Goal: Task Accomplishment & Management: Complete application form

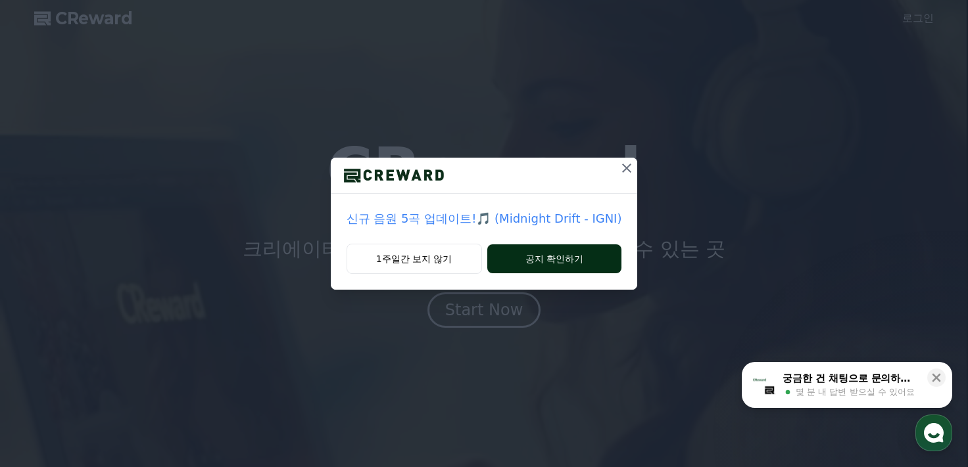
click at [529, 265] on button "공지 확인하기" at bounding box center [554, 259] width 135 height 29
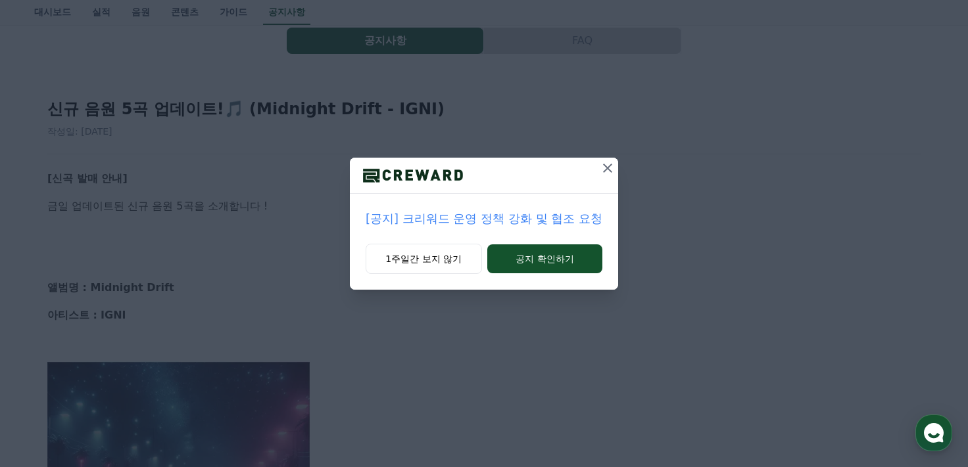
scroll to position [197, 0]
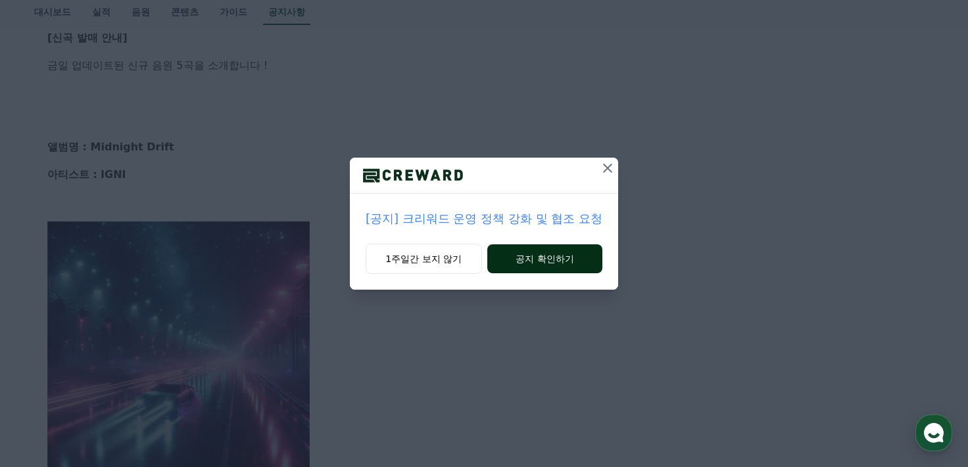
click at [538, 265] on button "공지 확인하기" at bounding box center [544, 259] width 115 height 29
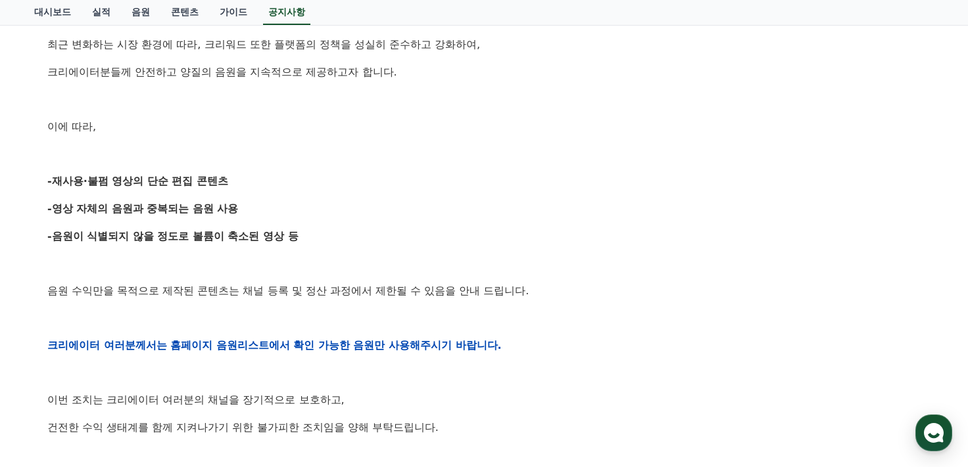
scroll to position [329, 0]
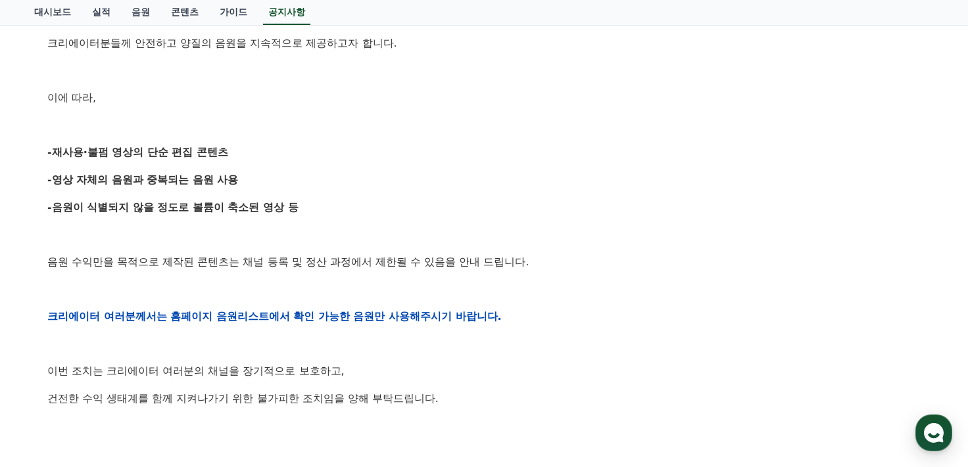
drag, startPoint x: 56, startPoint y: 179, endPoint x: 306, endPoint y: 207, distance: 252.1
click at [306, 207] on div "안녕하세요, 크리워드입니다. 항상 저희와 함께해주시는 크리에이터 여러분께 감사드립니다. 최근 변화하는 시장 환경에 따라, 크리워드 또한 플랫폼…" at bounding box center [483, 316] width 873 height 837
click at [306, 207] on p "-음원이 식별되지 않을 정도로 볼륨이 축소된 영상 등" at bounding box center [483, 207] width 873 height 17
drag, startPoint x: 168, startPoint y: 261, endPoint x: 368, endPoint y: 264, distance: 199.9
click at [368, 264] on p "음원 수익만을 목적으로 제작된 콘텐츠는 채널 등록 및 정산 과정에서 제한될 수 있음을 안내 드립니다." at bounding box center [483, 262] width 873 height 17
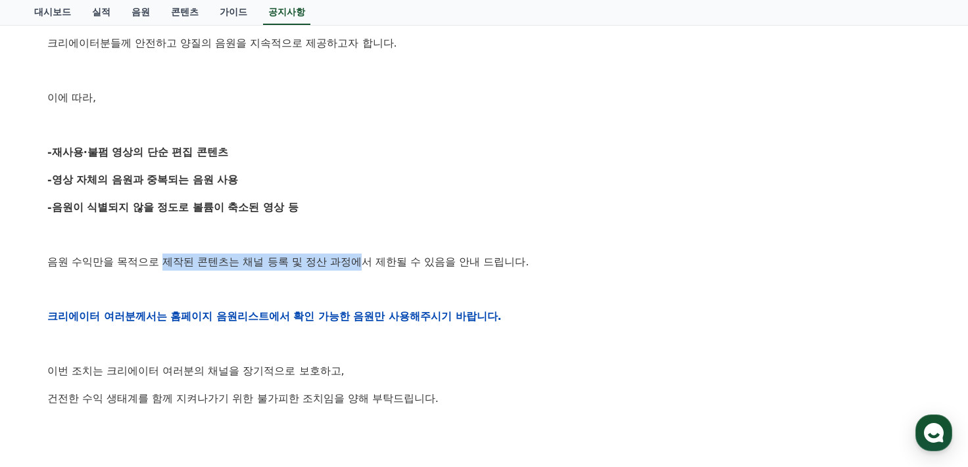
click at [368, 264] on p "음원 수익만을 목적으로 제작된 콘텐츠는 채널 등록 및 정산 과정에서 제한될 수 있음을 안내 드립니다." at bounding box center [483, 262] width 873 height 17
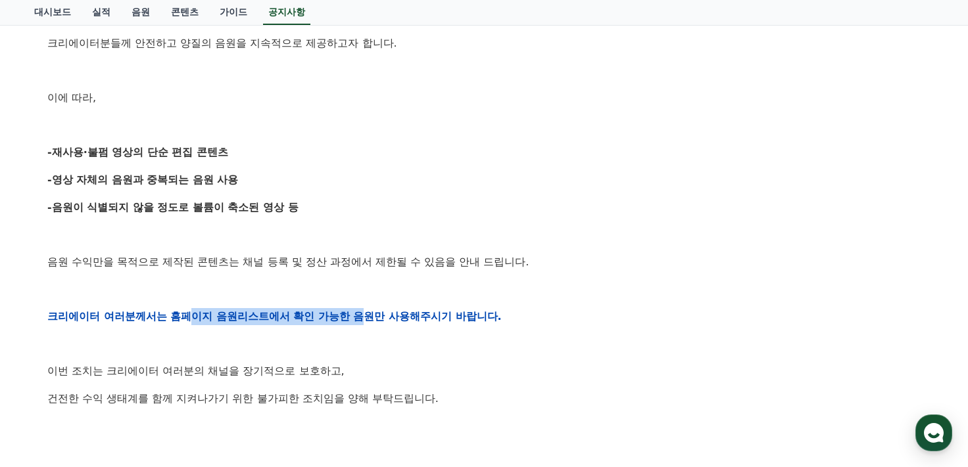
drag, startPoint x: 193, startPoint y: 313, endPoint x: 400, endPoint y: 323, distance: 208.0
click at [397, 323] on strong "크리에이터 여러분께서는 홈페이지 음원리스트에서 확인 가능한 음원만 사용해주시기 바랍니다." at bounding box center [274, 316] width 454 height 12
click at [400, 323] on strong "크리에이터 여러분께서는 홈페이지 음원리스트에서 확인 가능한 음원만 사용해주시기 바랍니다." at bounding box center [274, 316] width 454 height 12
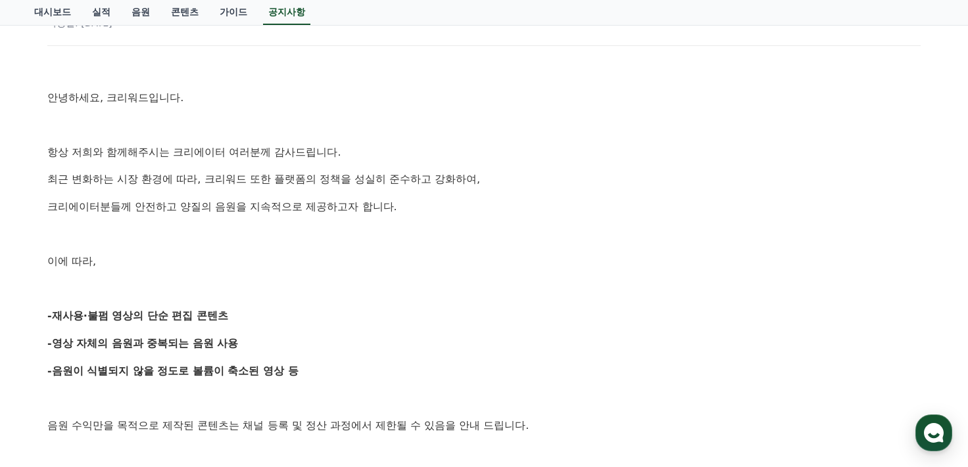
scroll to position [0, 0]
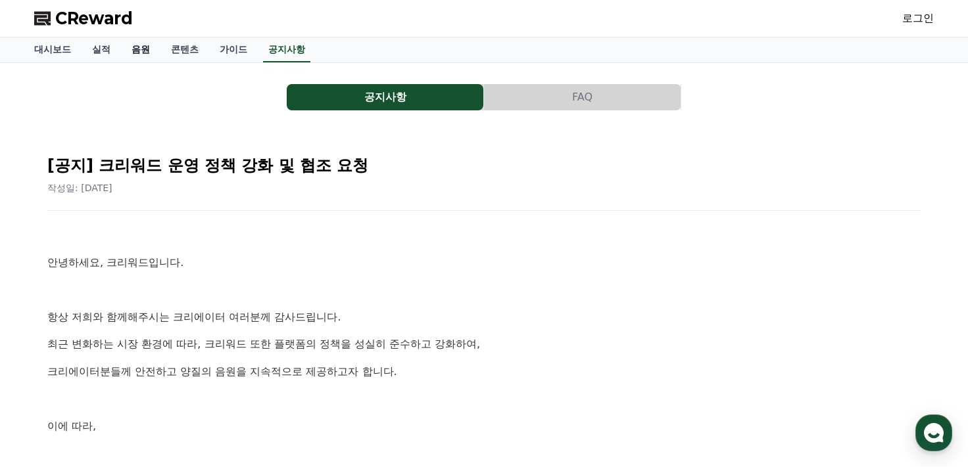
click at [139, 49] on link "음원" at bounding box center [140, 49] width 39 height 25
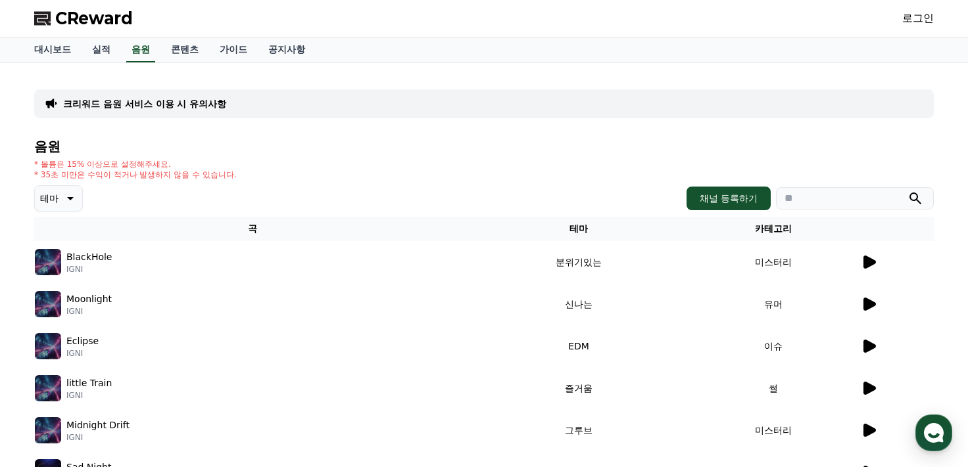
click at [66, 196] on icon at bounding box center [69, 199] width 16 height 16
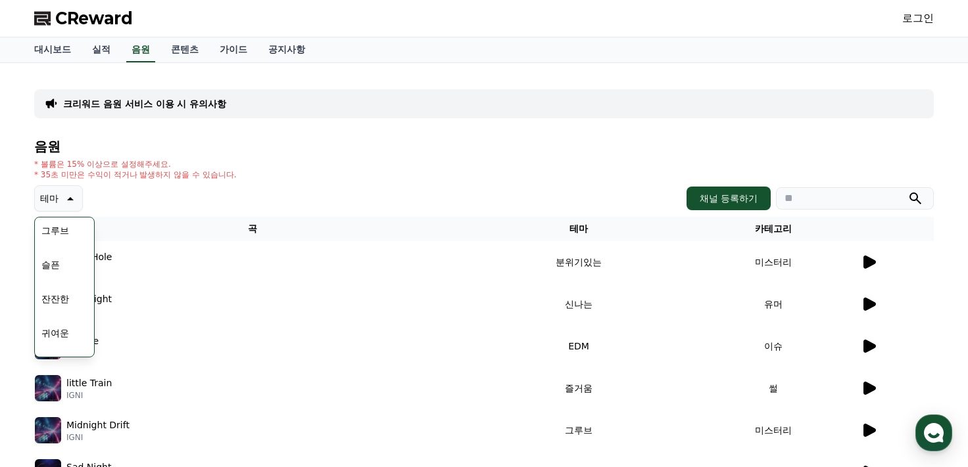
scroll to position [460, 0]
click at [66, 282] on button "잔잔한" at bounding box center [55, 286] width 38 height 29
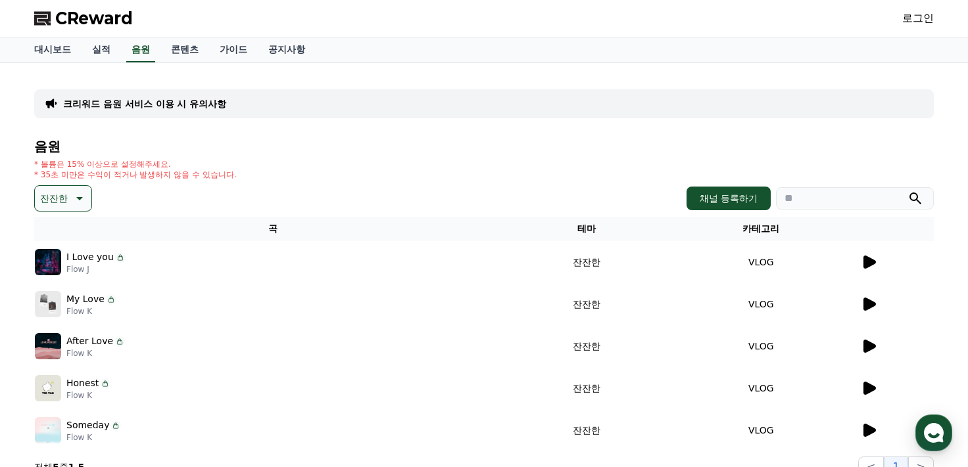
click at [878, 262] on div at bounding box center [897, 262] width 72 height 16
click at [870, 260] on icon at bounding box center [869, 262] width 12 height 13
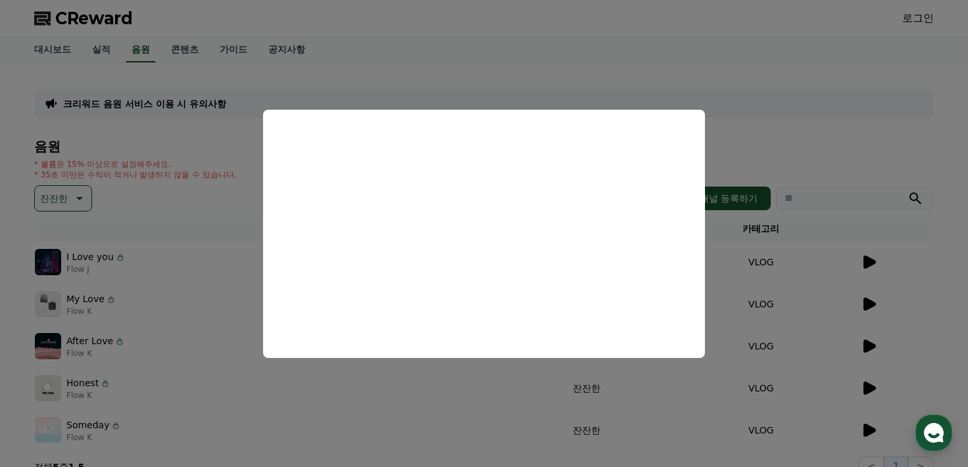
click at [842, 138] on button "close modal" at bounding box center [484, 233] width 968 height 467
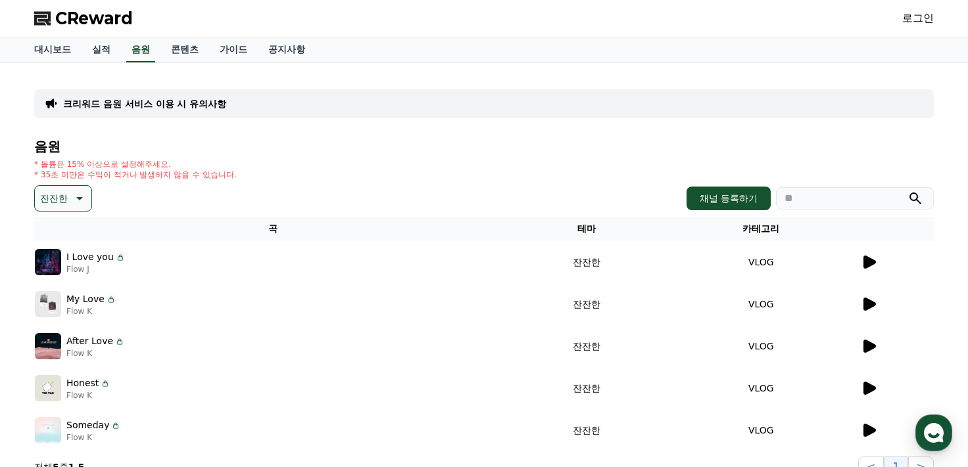
click at [871, 303] on icon at bounding box center [869, 304] width 12 height 13
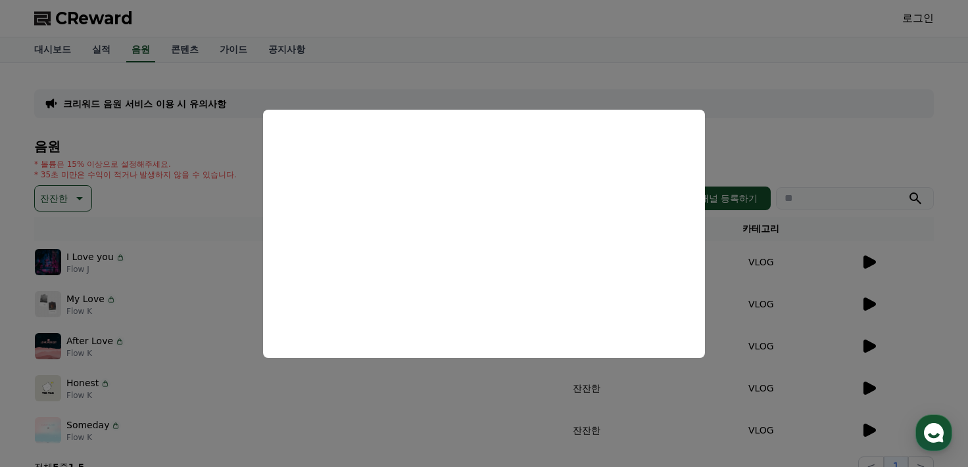
click at [875, 341] on button "close modal" at bounding box center [484, 233] width 968 height 467
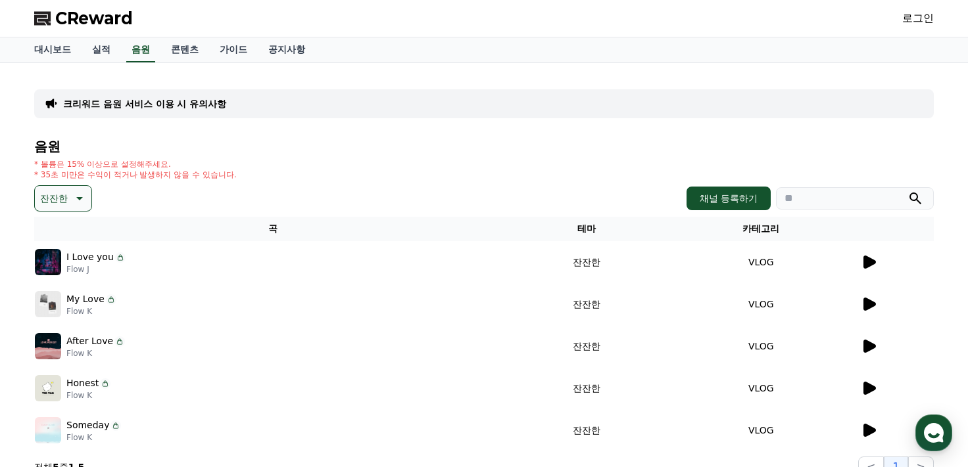
click at [870, 349] on icon at bounding box center [869, 346] width 12 height 13
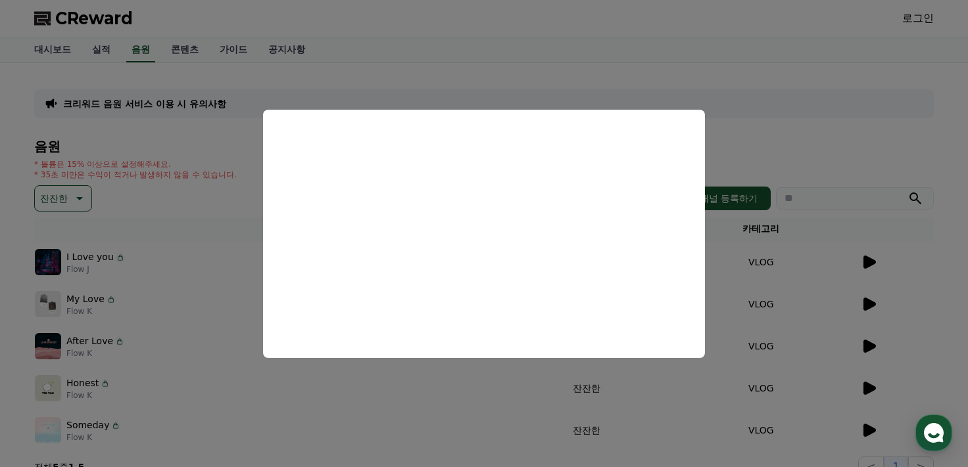
click at [915, 334] on button "close modal" at bounding box center [484, 233] width 968 height 467
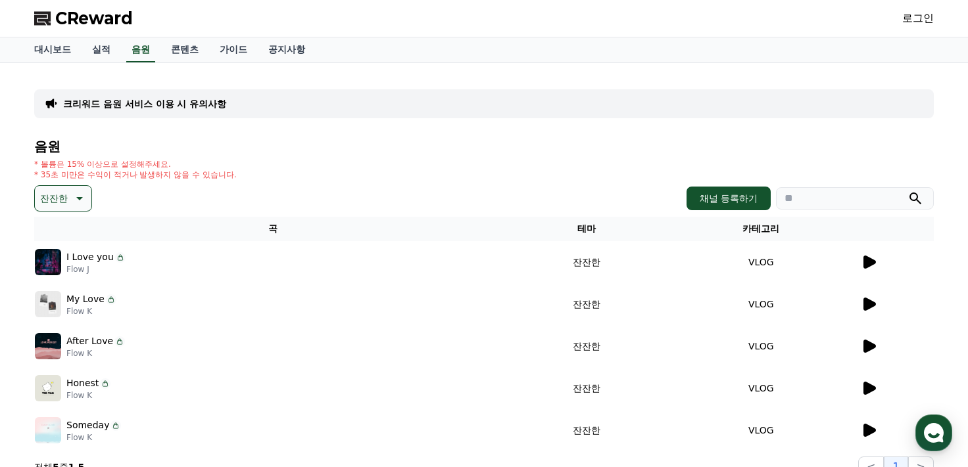
click at [871, 386] on icon at bounding box center [869, 388] width 12 height 13
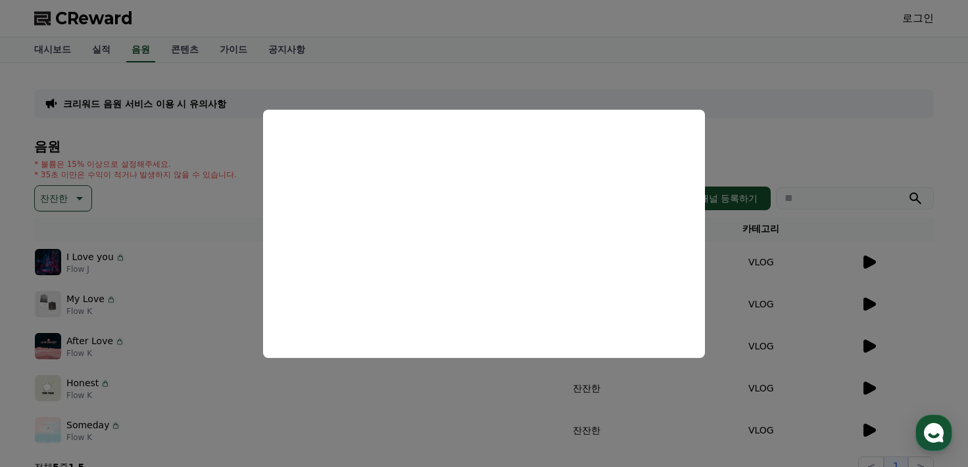
click at [731, 99] on button "close modal" at bounding box center [484, 233] width 968 height 467
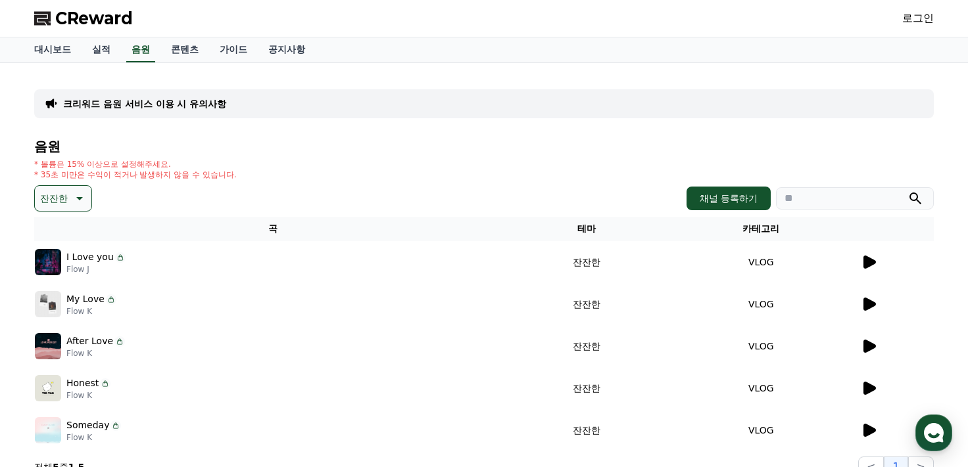
click at [923, 20] on link "로그인" at bounding box center [918, 19] width 32 height 16
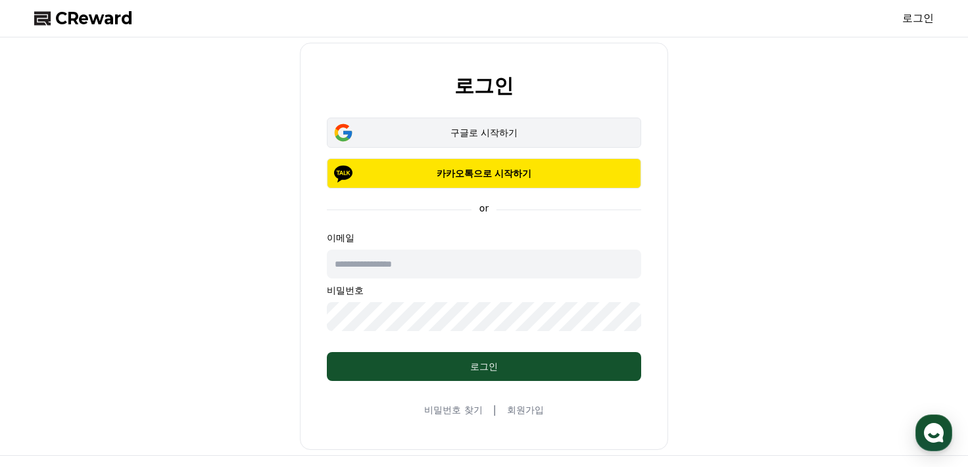
click at [494, 139] on button "구글로 시작하기" at bounding box center [484, 133] width 314 height 30
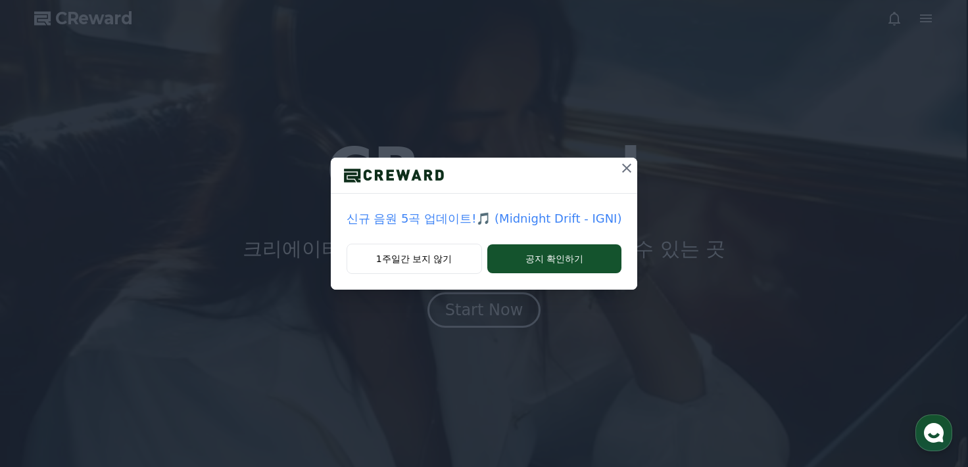
click at [625, 167] on icon at bounding box center [626, 168] width 9 height 9
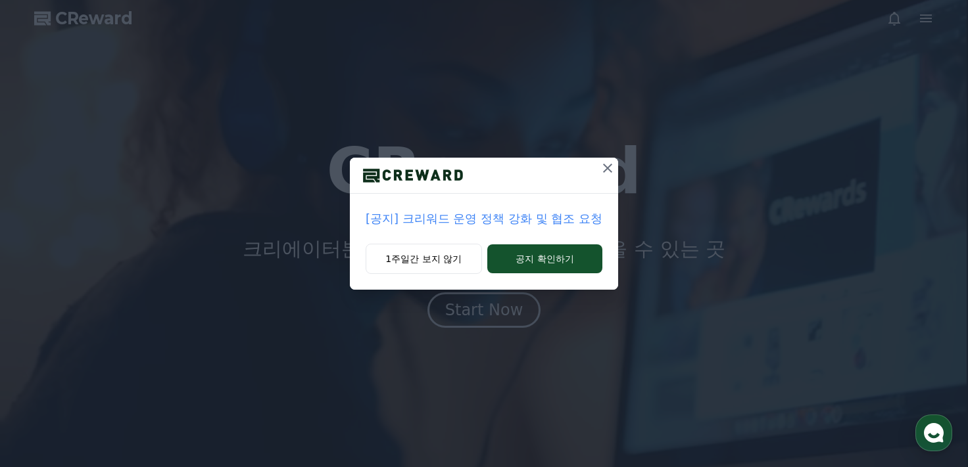
click at [606, 177] on button at bounding box center [607, 168] width 21 height 21
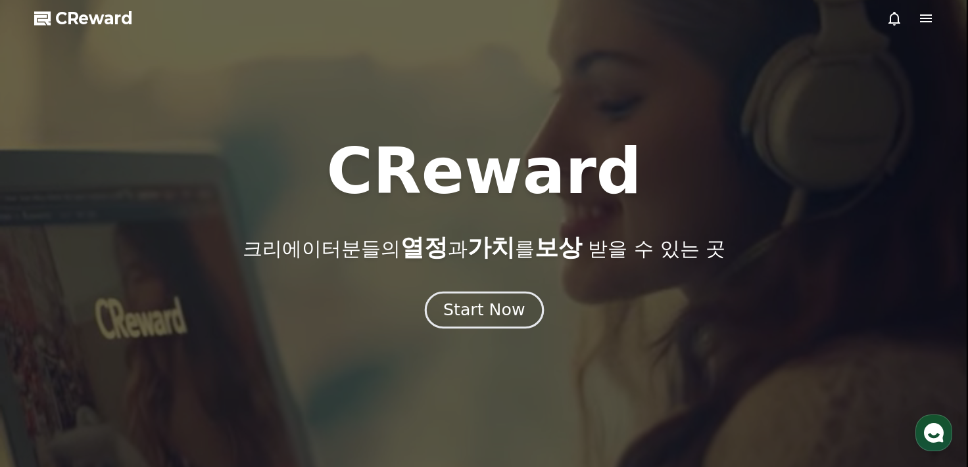
click at [513, 309] on div "Start Now" at bounding box center [484, 310] width 82 height 22
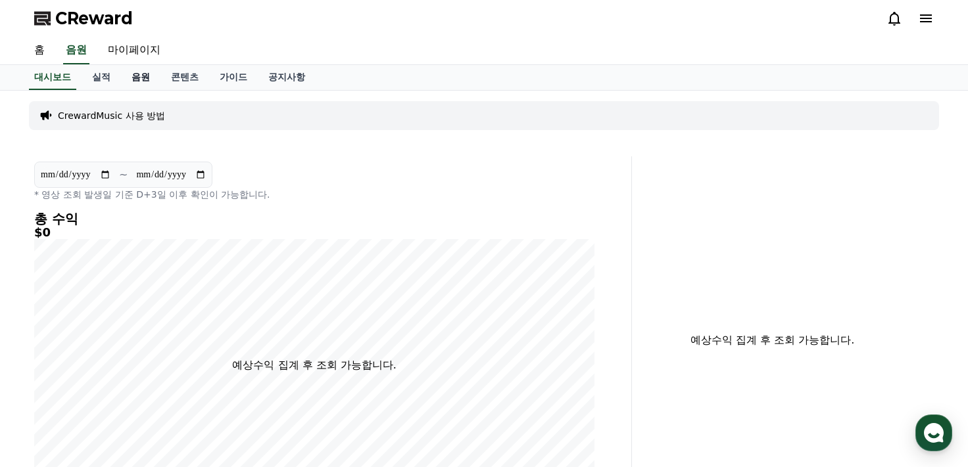
click at [144, 83] on link "음원" at bounding box center [140, 77] width 39 height 25
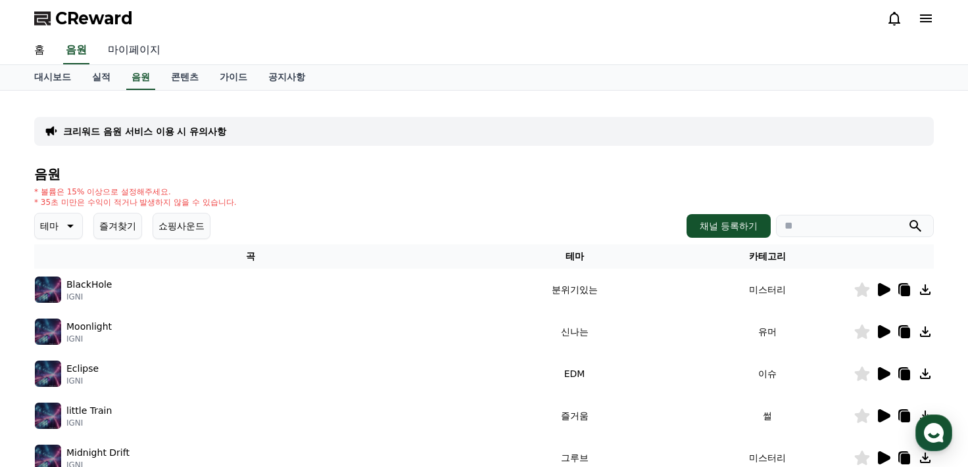
click at [144, 55] on link "마이페이지" at bounding box center [134, 51] width 74 height 28
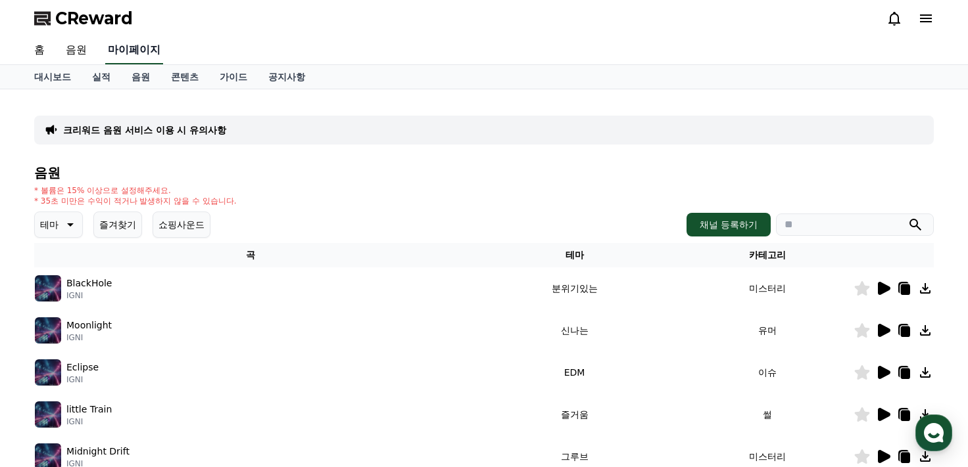
select select "**********"
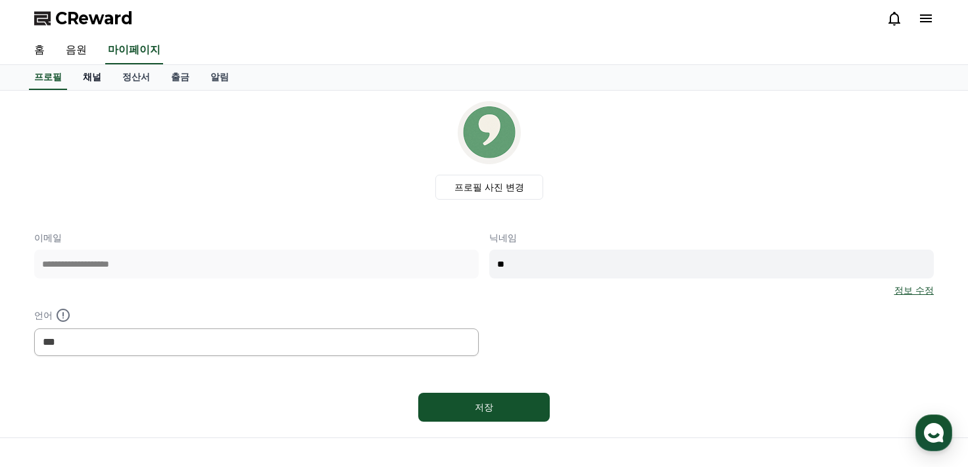
click at [104, 82] on link "채널" at bounding box center [91, 77] width 39 height 25
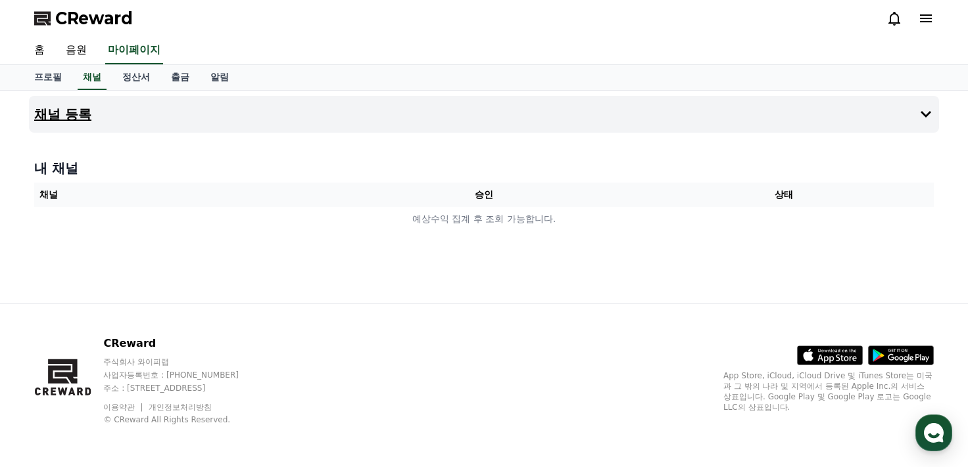
click at [174, 120] on button "채널 등록" at bounding box center [484, 114] width 910 height 37
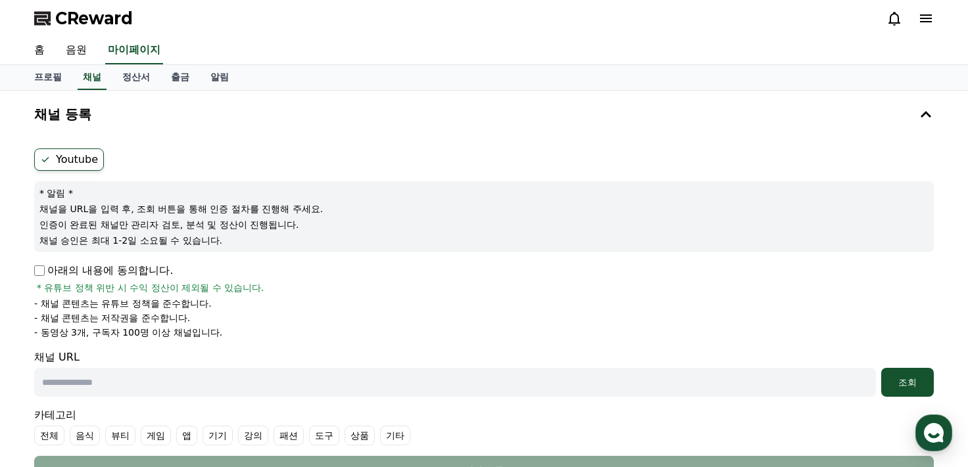
drag, startPoint x: 64, startPoint y: 208, endPoint x: 316, endPoint y: 236, distance: 253.4
click at [315, 236] on div "* 알림 * 채널을 URL을 입력 후, 조회 버튼을 통해 인증 절차를 진행해 주세요. 인증이 완료된 채널만 관리자 검토, 분석 및 정산이 진행…" at bounding box center [483, 216] width 899 height 71
click at [318, 237] on p "채널 승인은 최대 1-2일 소요될 수 있습니다." at bounding box center [483, 240] width 889 height 13
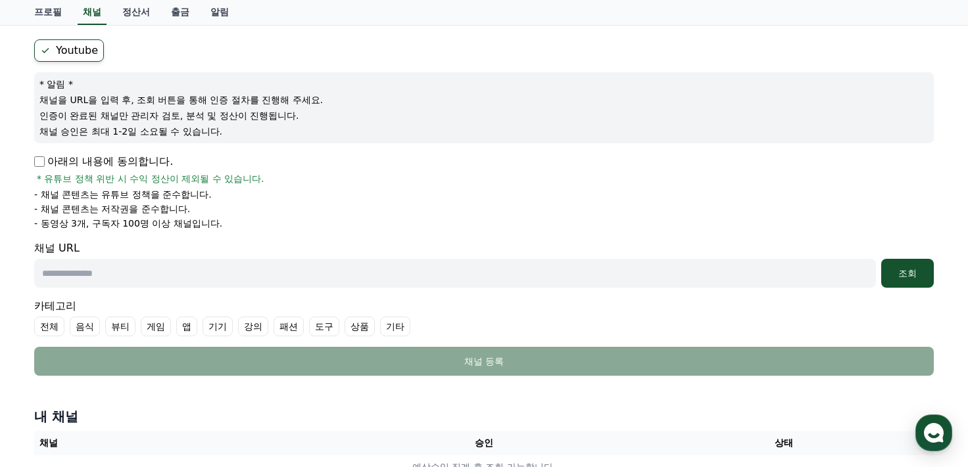
scroll to position [132, 0]
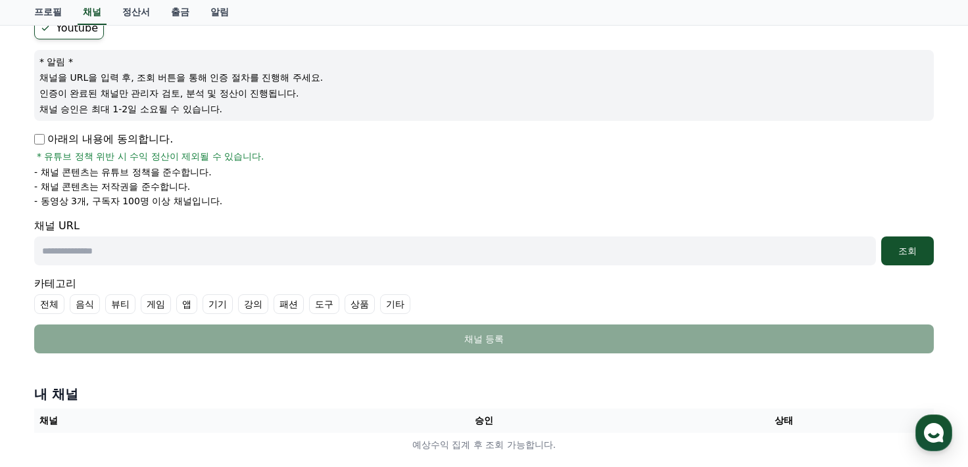
click at [161, 249] on input "text" at bounding box center [455, 251] width 842 height 29
paste input "**********"
type input "**********"
click at [923, 251] on div "조회" at bounding box center [907, 251] width 42 height 13
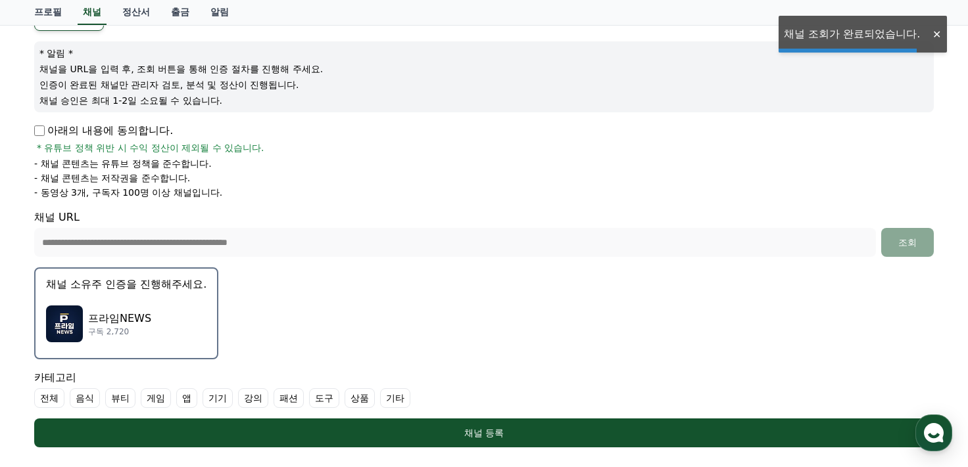
scroll to position [197, 0]
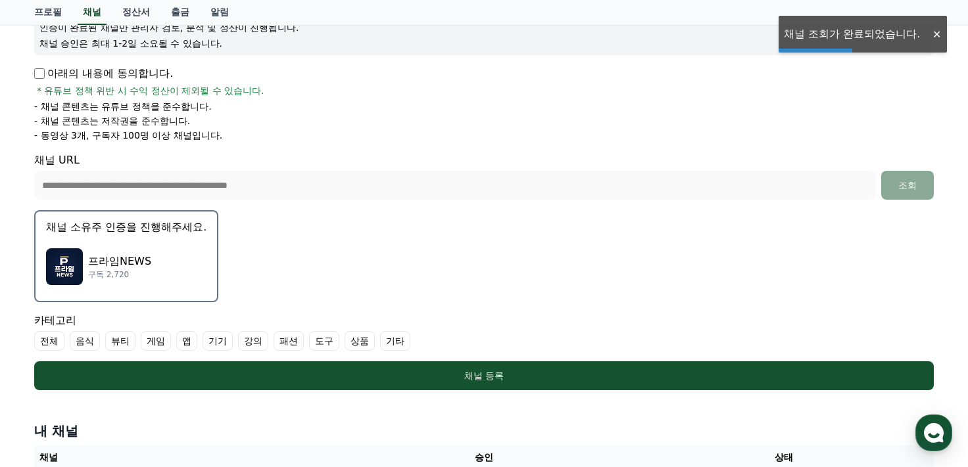
click at [187, 268] on div "프라임NEWS 구독 2,720" at bounding box center [126, 267] width 160 height 53
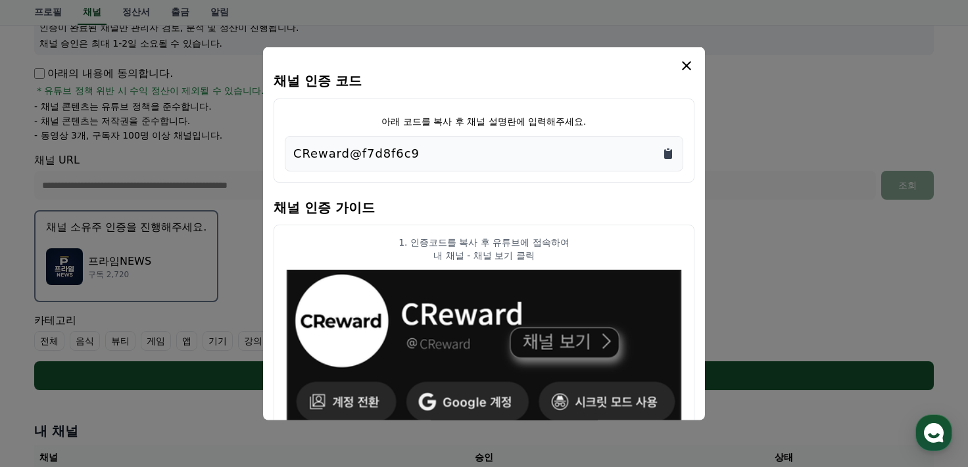
click at [673, 158] on icon "Copy to clipboard" at bounding box center [667, 153] width 13 height 13
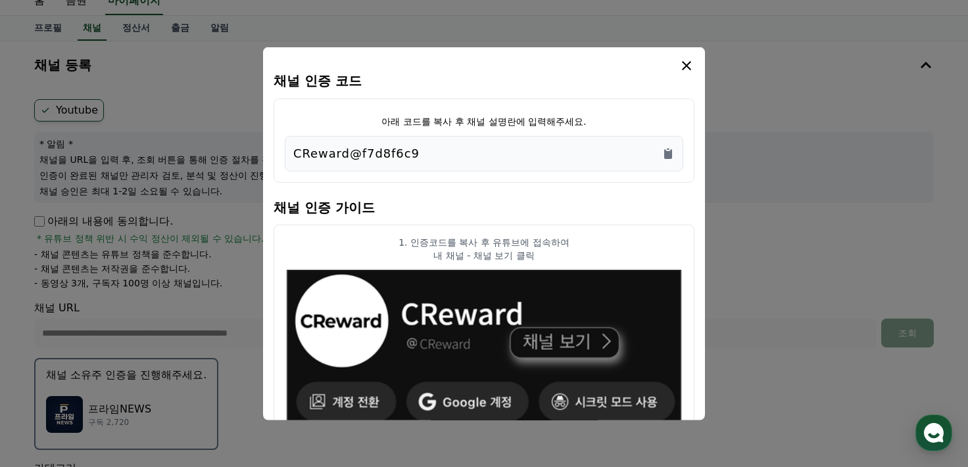
scroll to position [0, 0]
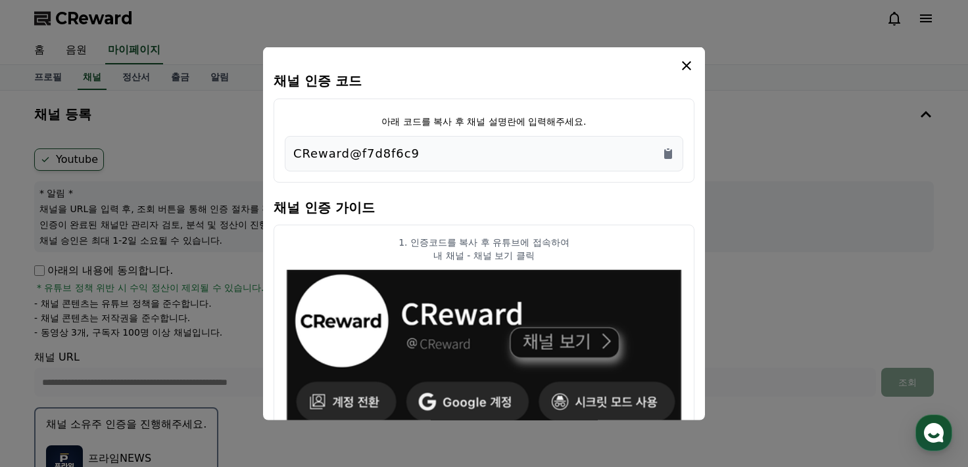
click at [686, 62] on icon "modal" at bounding box center [687, 65] width 16 height 16
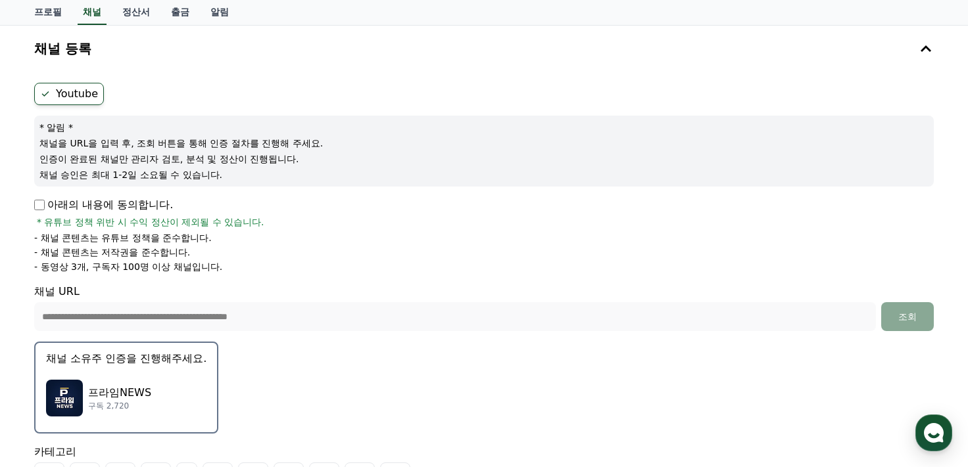
scroll to position [263, 0]
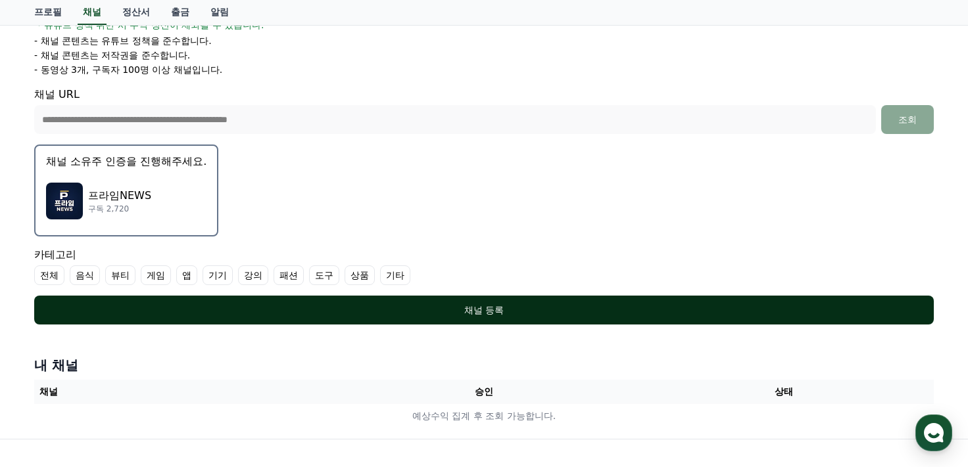
click at [395, 311] on div "채널 등록" at bounding box center [483, 310] width 847 height 13
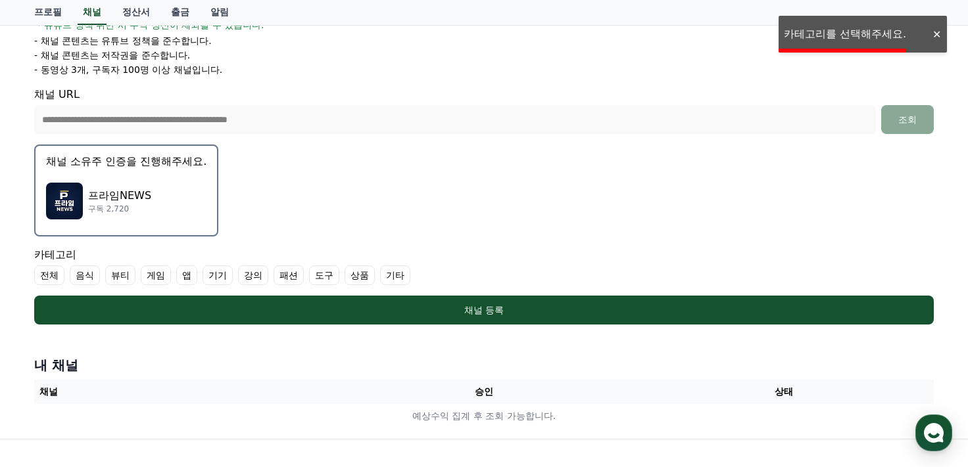
click at [389, 275] on label "기타" at bounding box center [395, 276] width 30 height 20
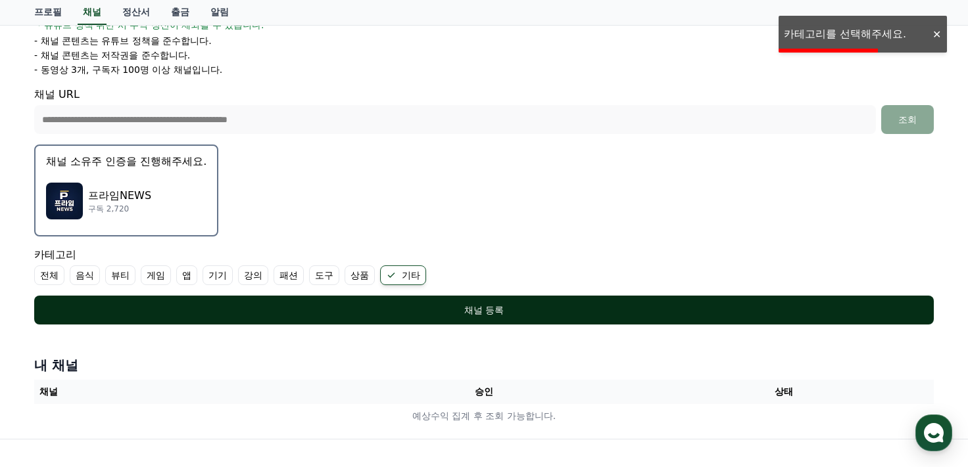
click at [389, 299] on button "채널 등록" at bounding box center [483, 310] width 899 height 29
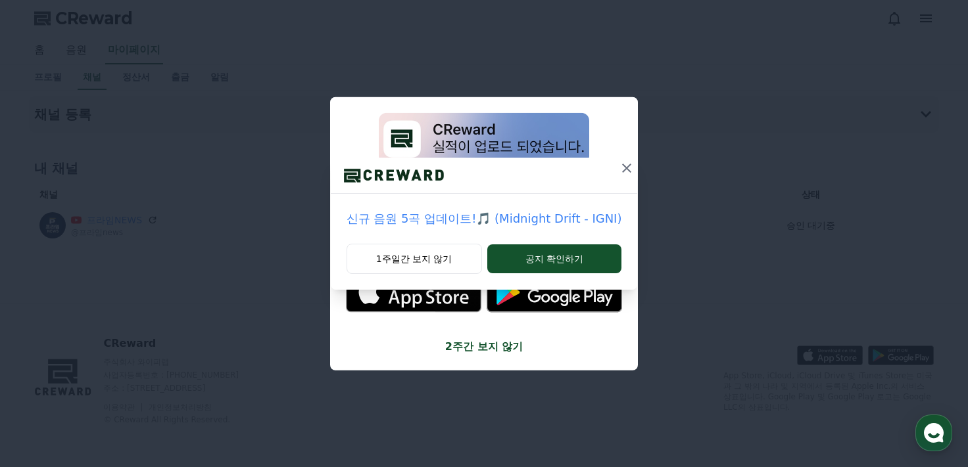
click at [627, 167] on icon at bounding box center [627, 168] width 16 height 16
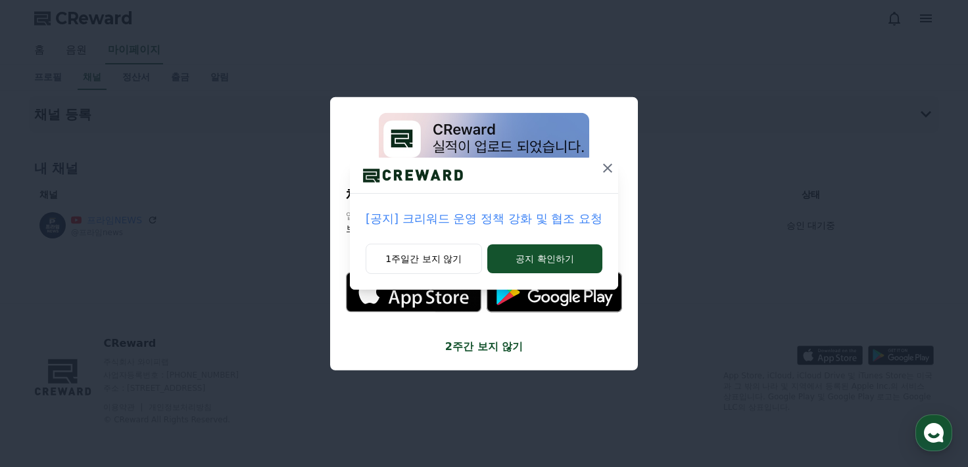
click at [608, 169] on icon at bounding box center [607, 168] width 9 height 9
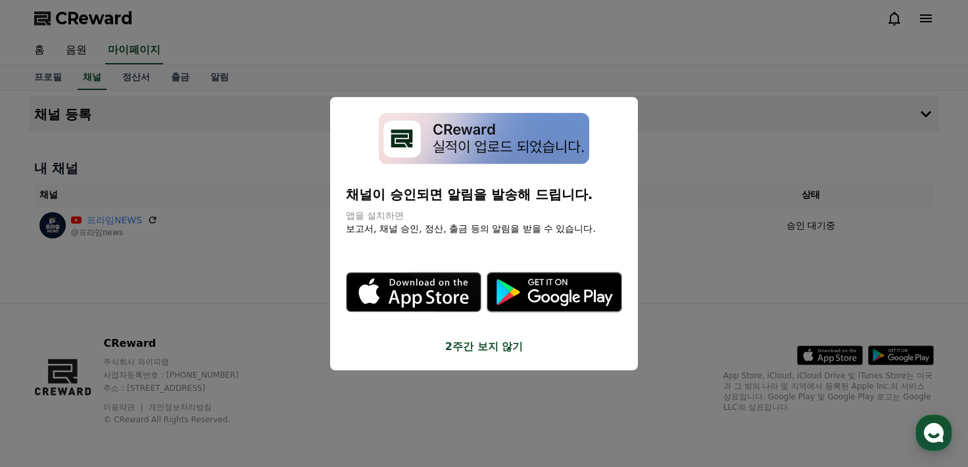
click at [487, 350] on button "2주간 보지 않기" at bounding box center [484, 347] width 276 height 16
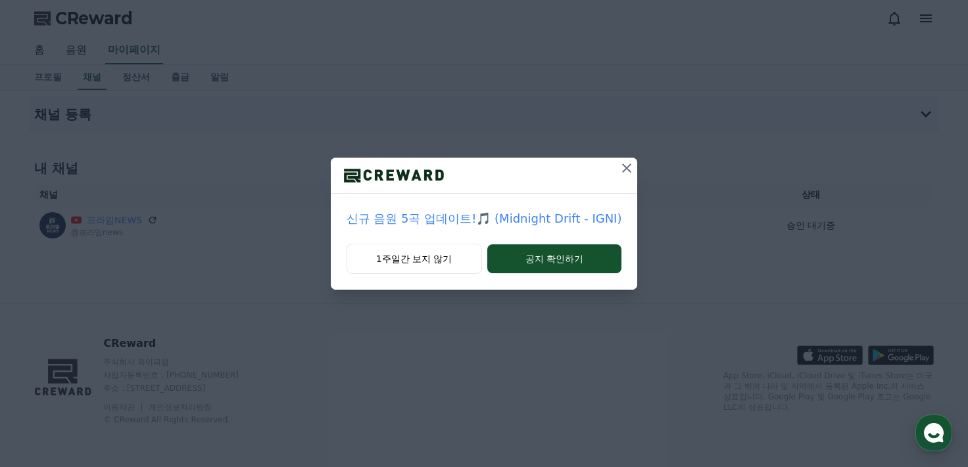
click at [625, 170] on icon at bounding box center [627, 168] width 16 height 16
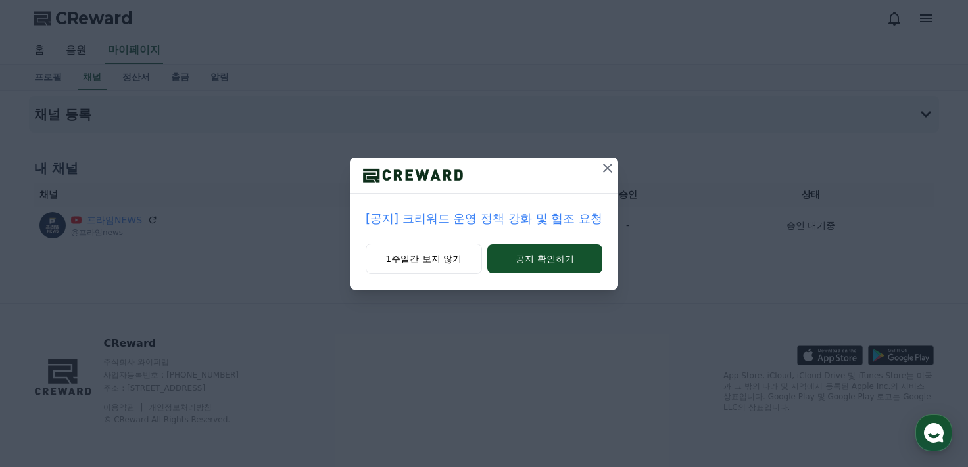
click at [604, 172] on icon at bounding box center [607, 168] width 9 height 9
